Goal: Information Seeking & Learning: Learn about a topic

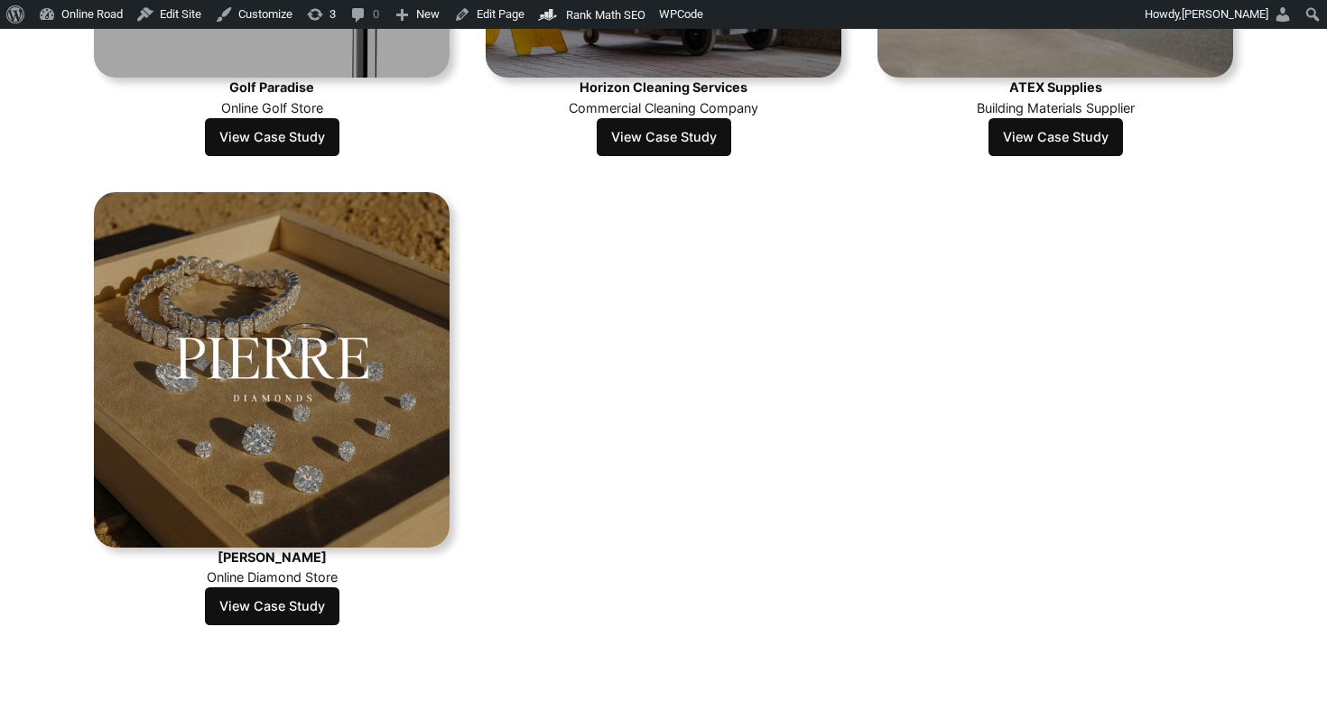
click at [276, 601] on link "View Case Study" at bounding box center [272, 606] width 134 height 38
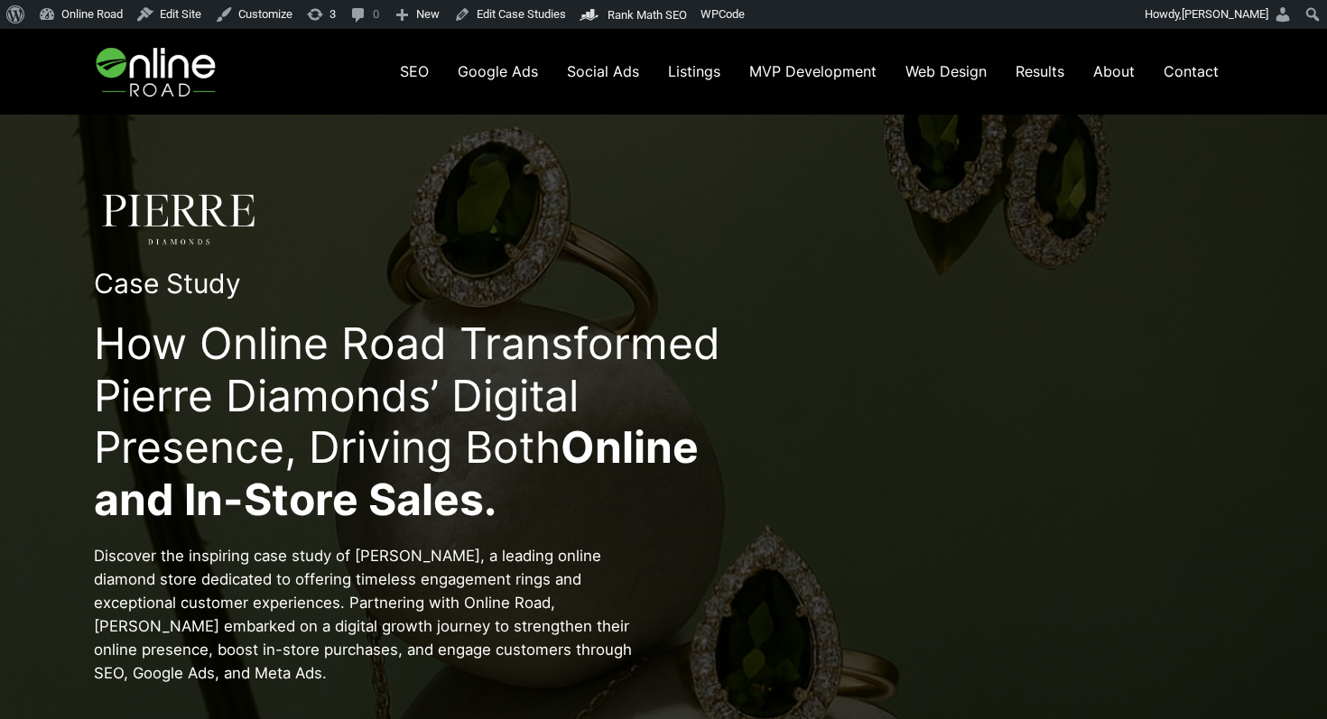
click at [628, 56] on link "Social Ads" at bounding box center [602, 71] width 101 height 37
click at [1049, 80] on link "Results" at bounding box center [1040, 71] width 78 height 37
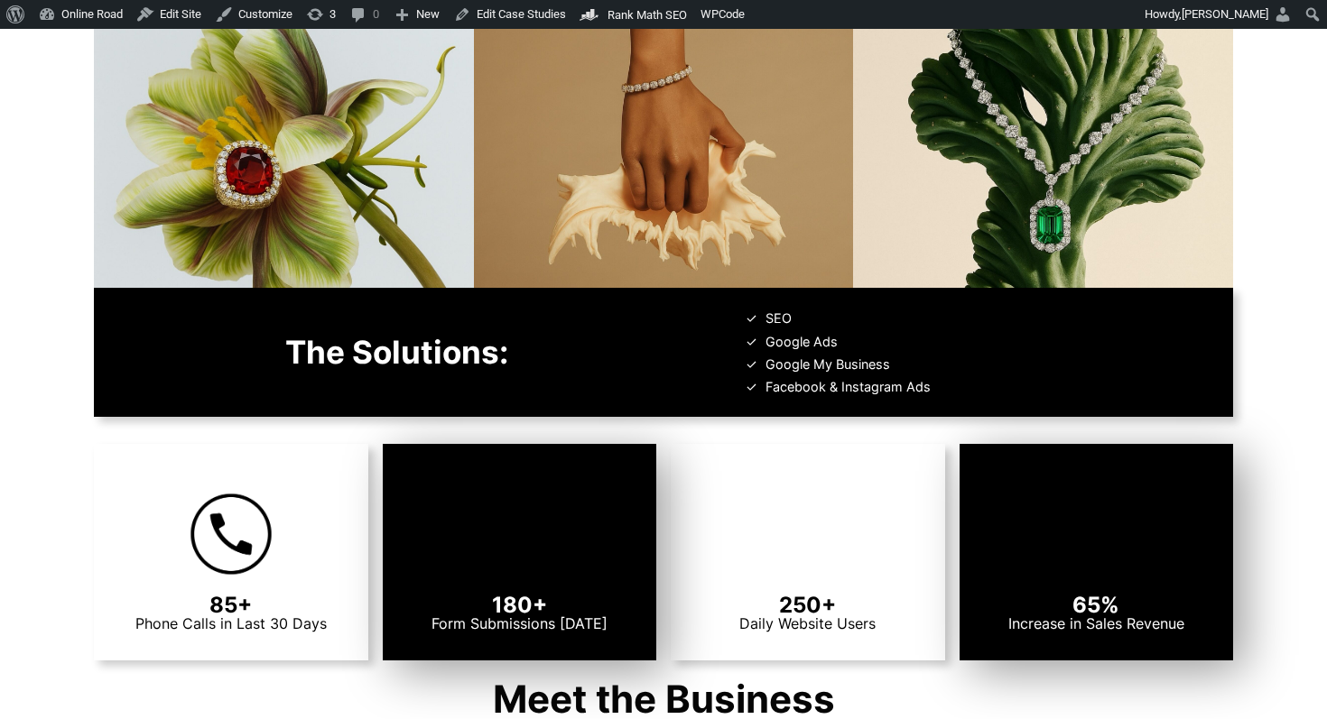
scroll to position [969, 0]
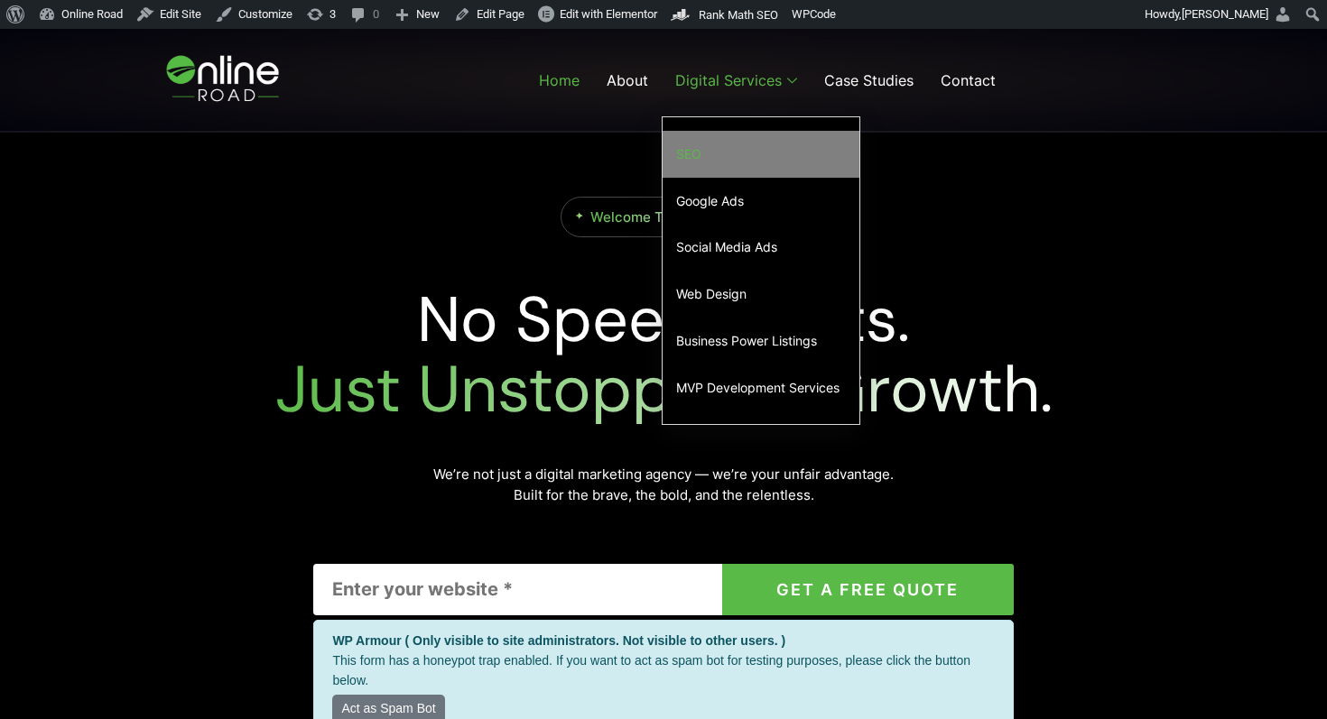
click at [699, 147] on link "SEO" at bounding box center [760, 154] width 197 height 47
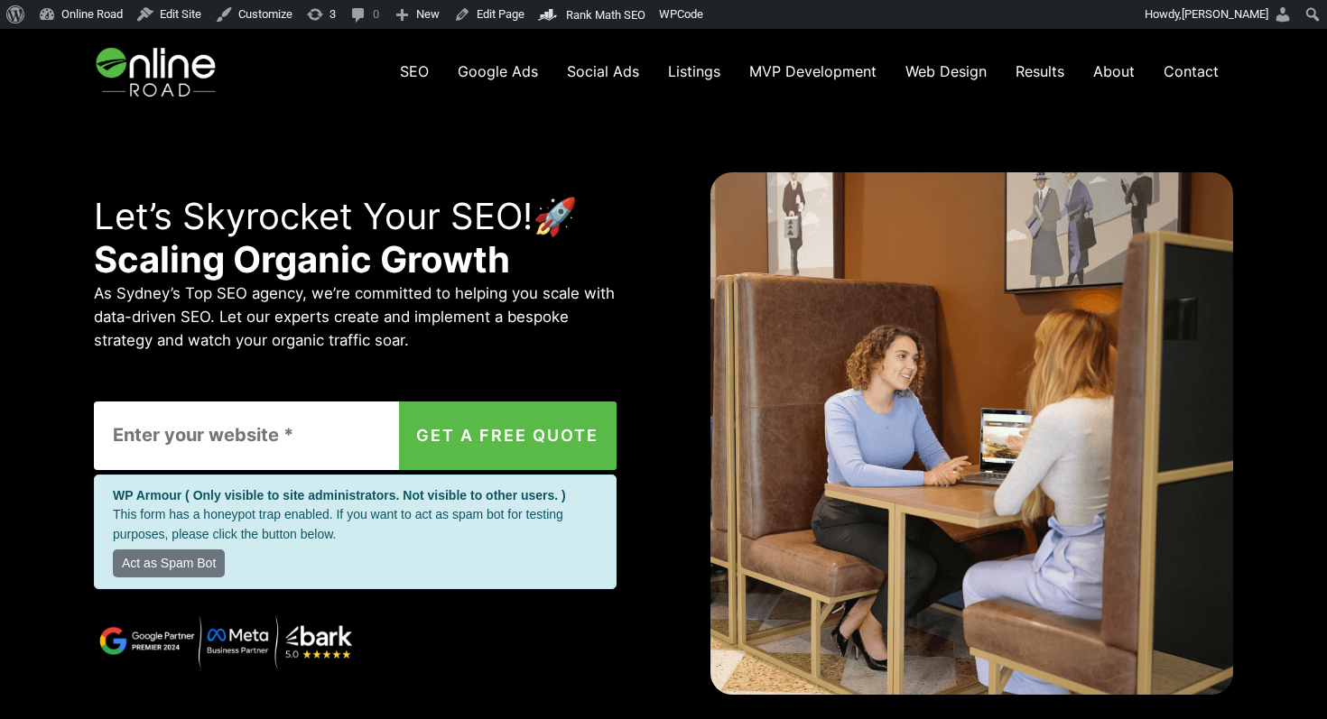
click at [153, 64] on img at bounding box center [158, 72] width 128 height 86
